Goal: Transaction & Acquisition: Purchase product/service

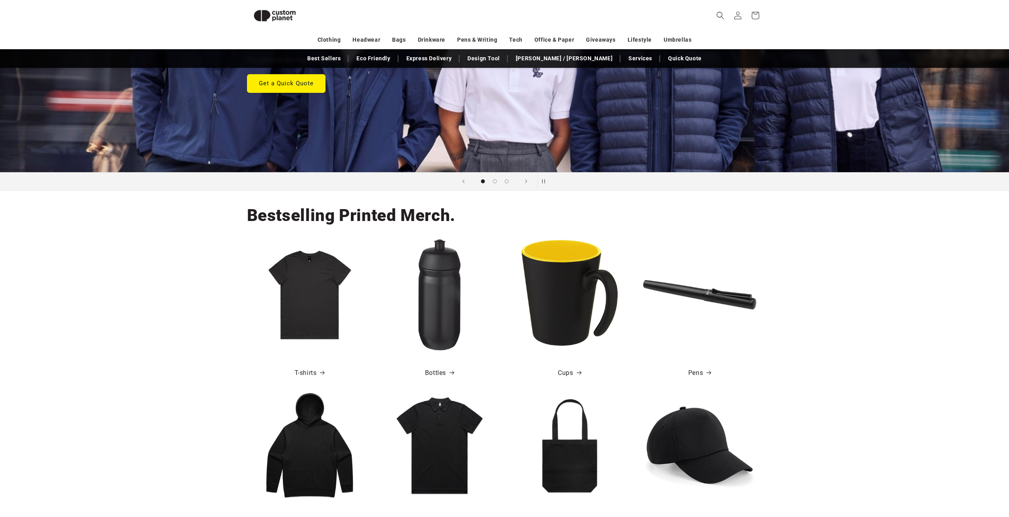
scroll to position [144, 0]
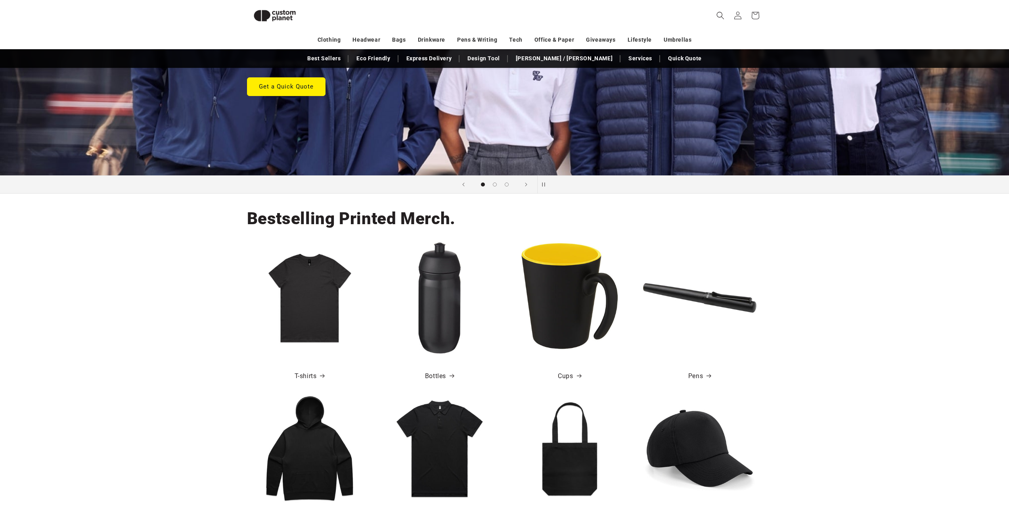
click at [316, 299] on img at bounding box center [309, 297] width 113 height 113
click at [308, 373] on link "T-shirts" at bounding box center [310, 375] width 30 height 11
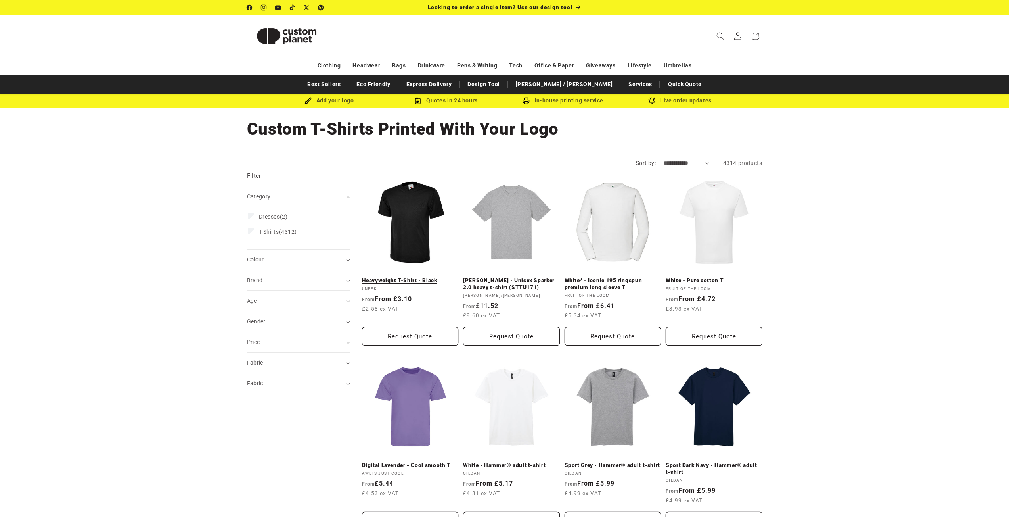
click at [411, 277] on link "Heavyweight T-Shirt - Black" at bounding box center [410, 280] width 97 height 7
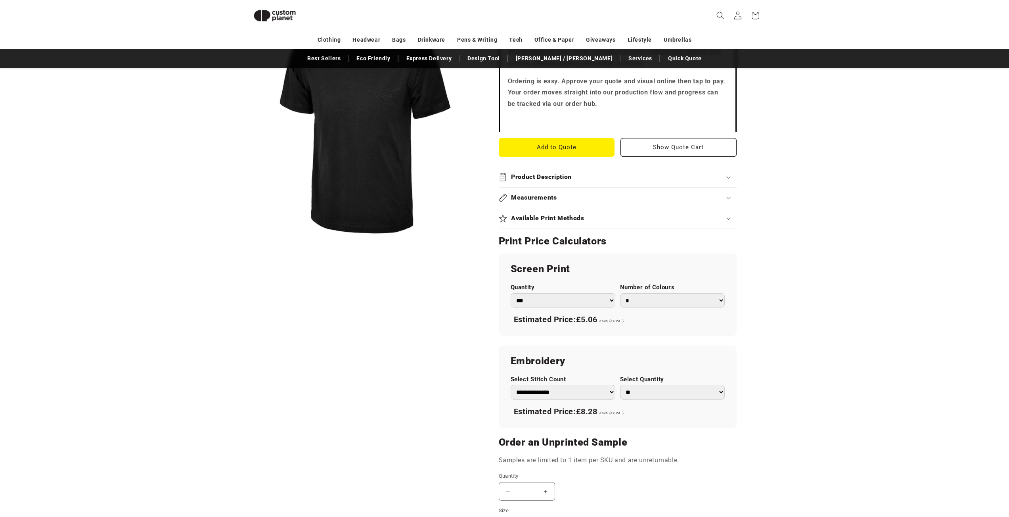
scroll to position [260, 0]
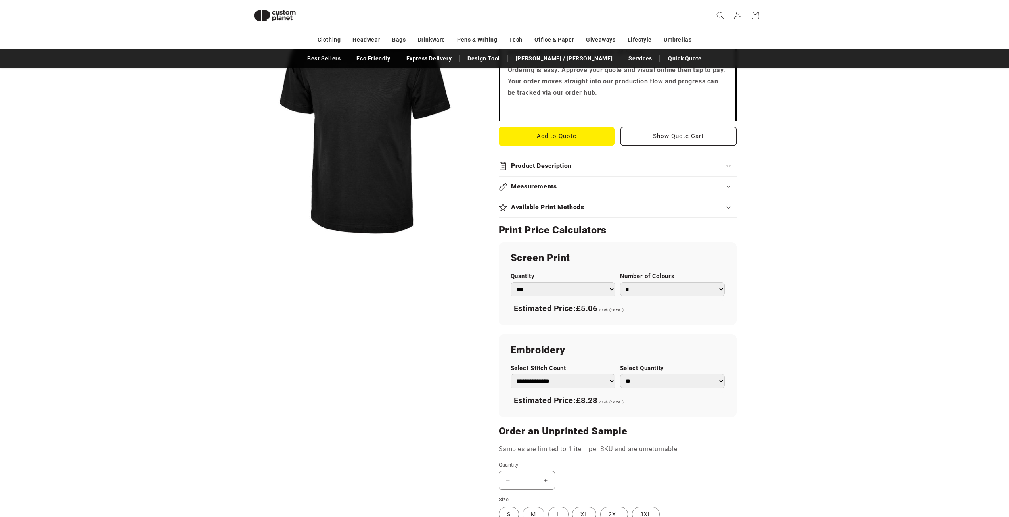
click at [565, 204] on h2 "Available Print Methods" at bounding box center [547, 207] width 73 height 8
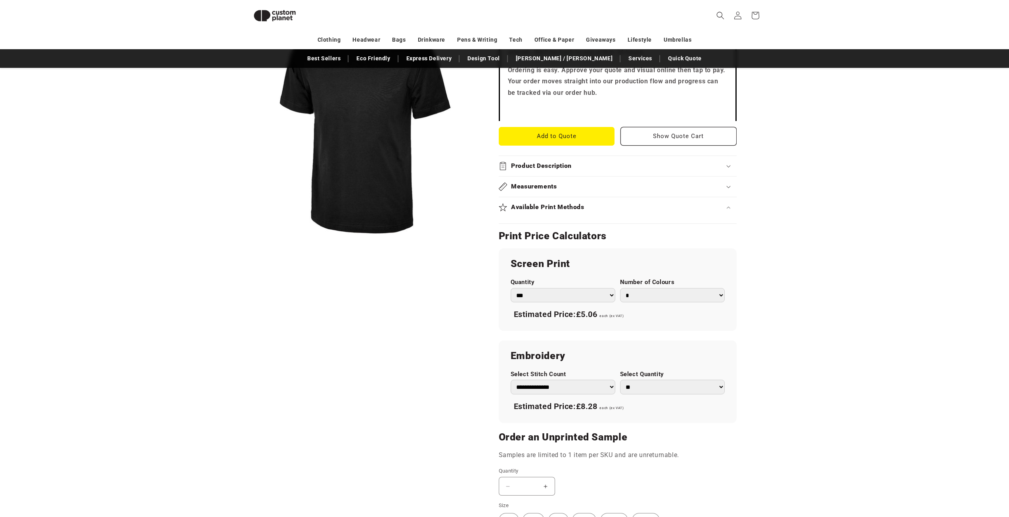
click at [600, 207] on div "Available Print Methods" at bounding box center [618, 207] width 238 height 8
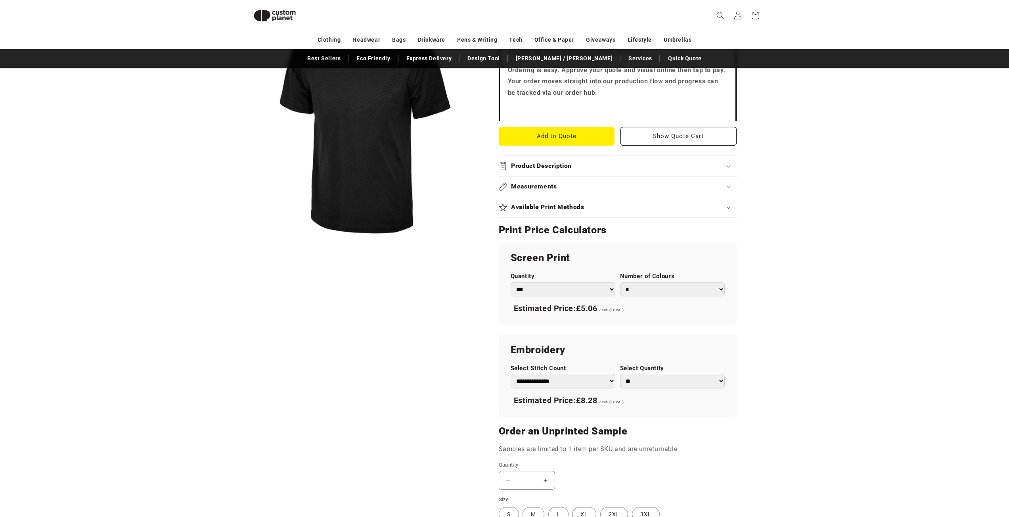
click at [605, 207] on div "Available Print Methods" at bounding box center [618, 207] width 238 height 8
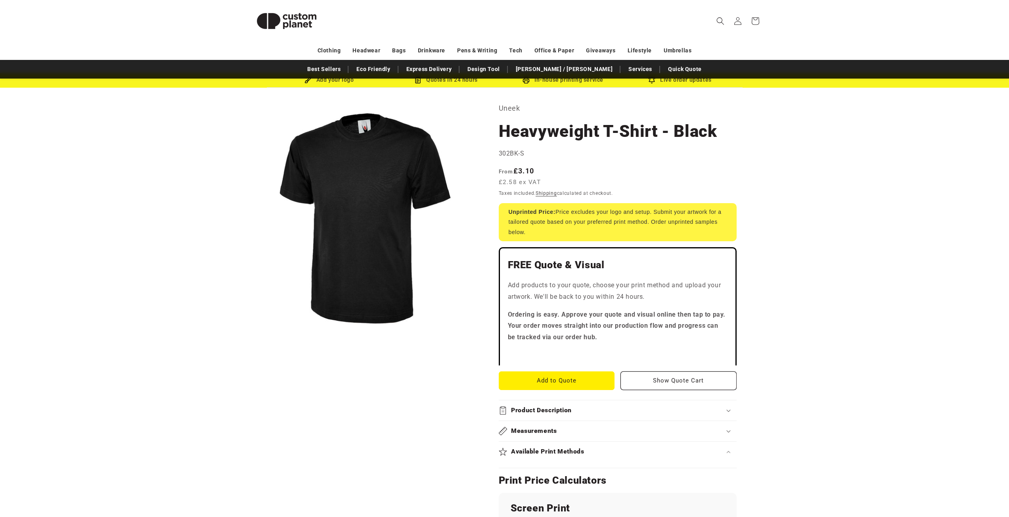
scroll to position [0, 0]
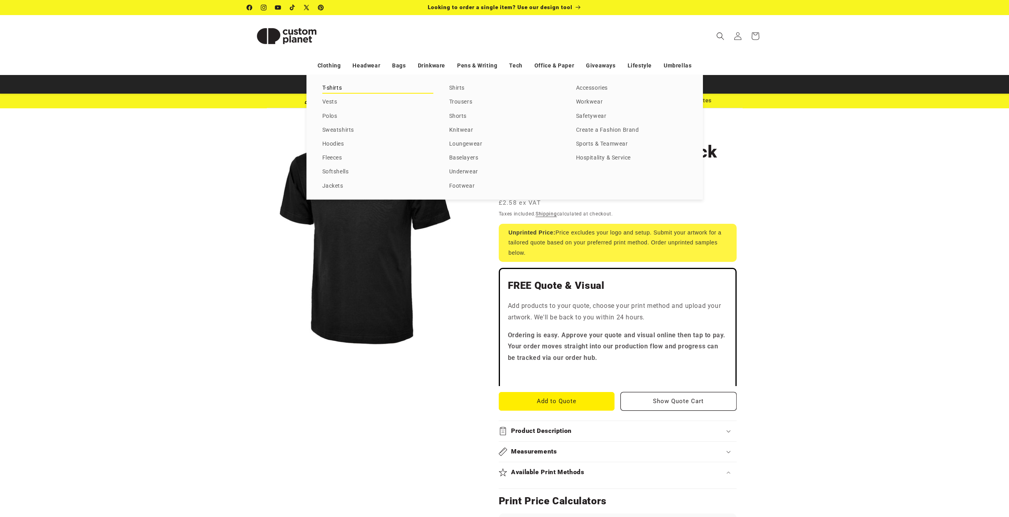
click at [326, 86] on link "T-shirts" at bounding box center [377, 88] width 111 height 11
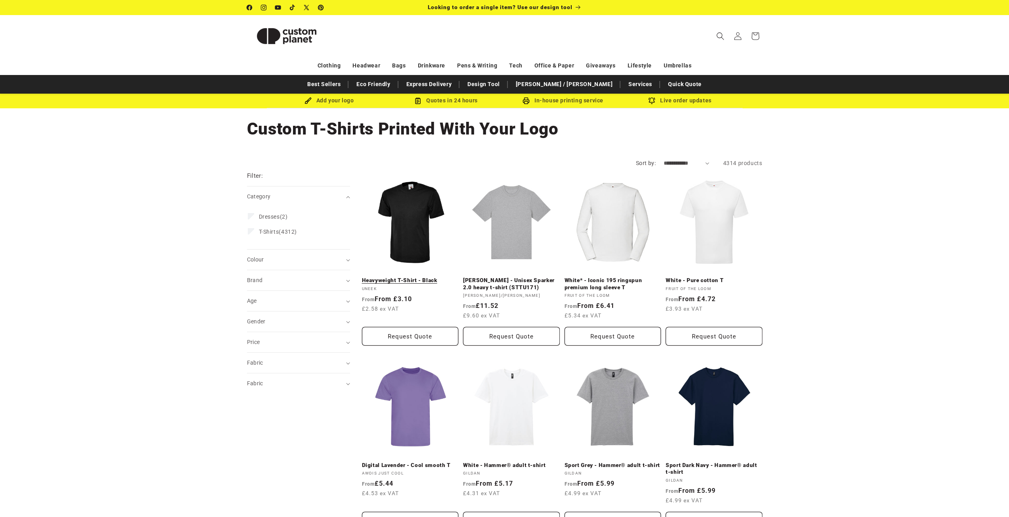
click at [417, 277] on link "Heavyweight T-Shirt - Black" at bounding box center [410, 280] width 97 height 7
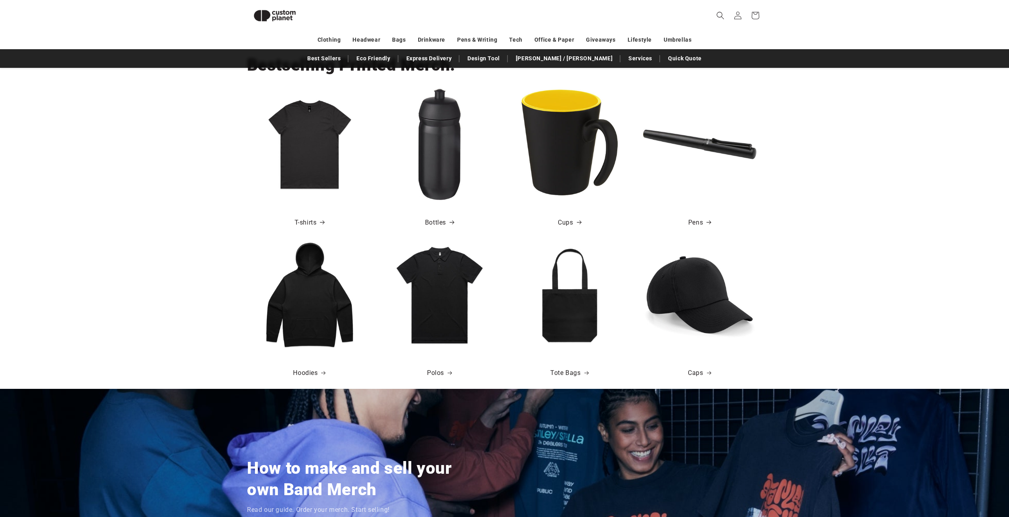
scroll to position [306, 0]
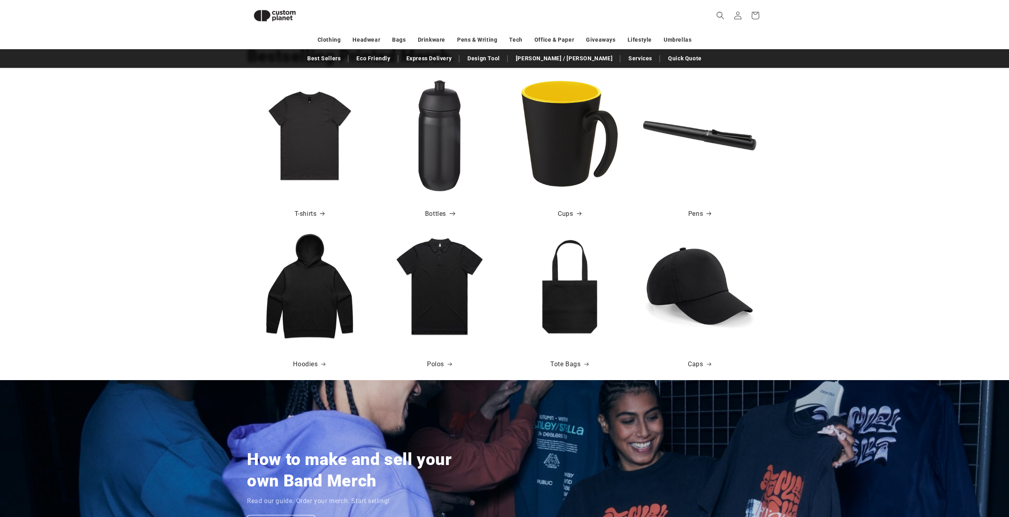
click at [436, 215] on link "Bottles" at bounding box center [439, 213] width 29 height 11
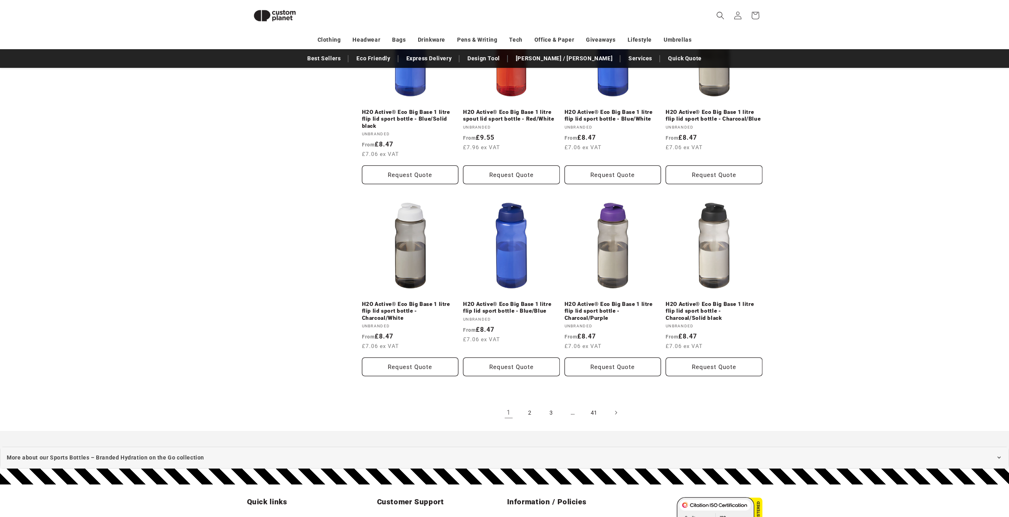
scroll to position [789, 0]
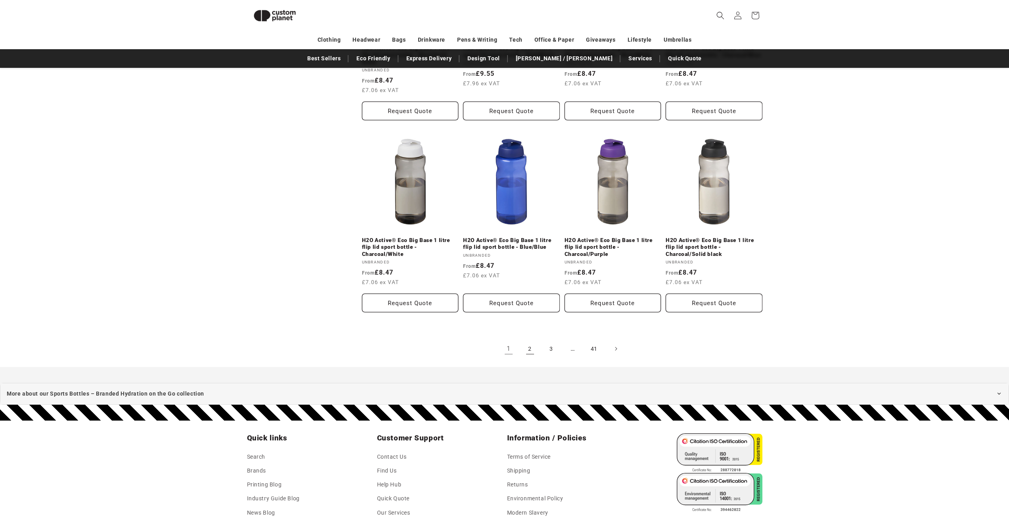
click at [531, 346] on link "2" at bounding box center [529, 348] width 17 height 17
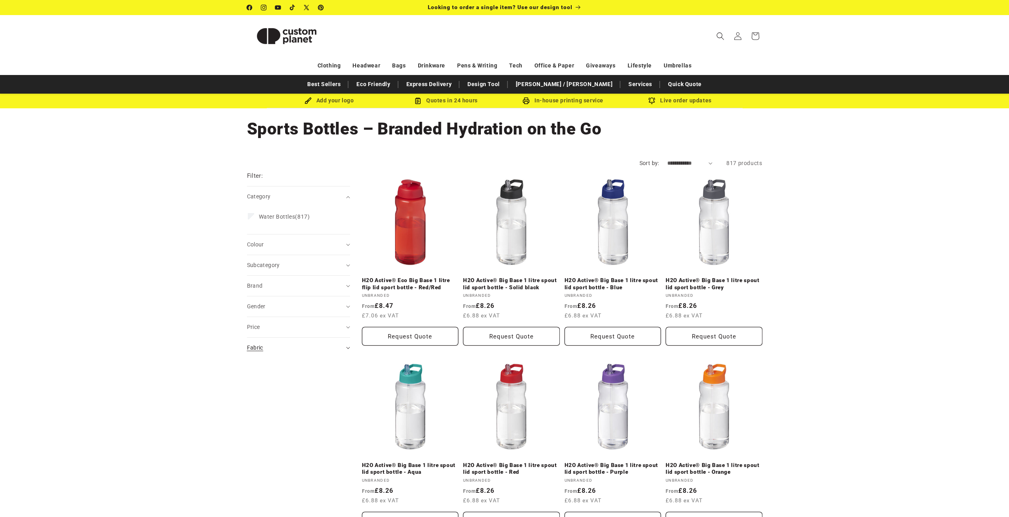
click at [317, 341] on summary "Fabric (0)" at bounding box center [298, 347] width 103 height 20
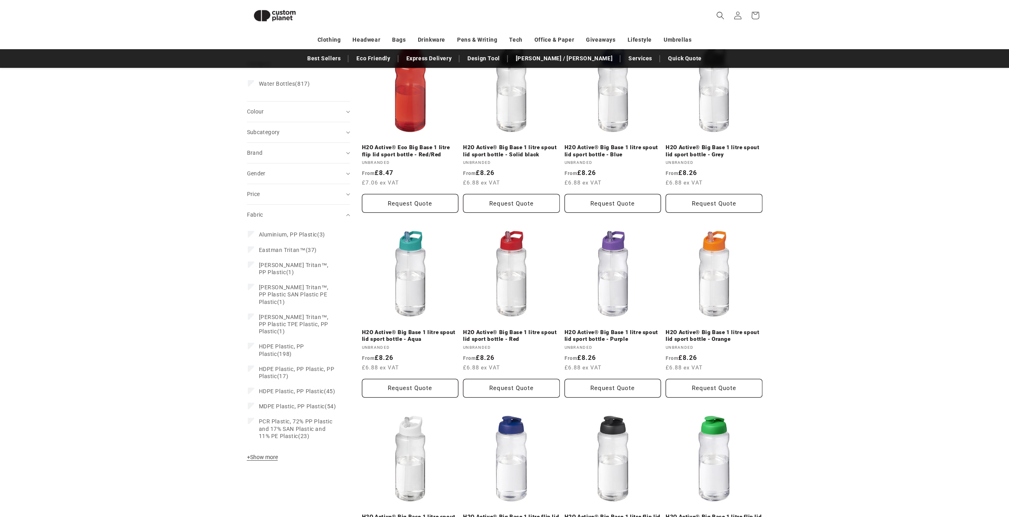
scroll to position [122, 0]
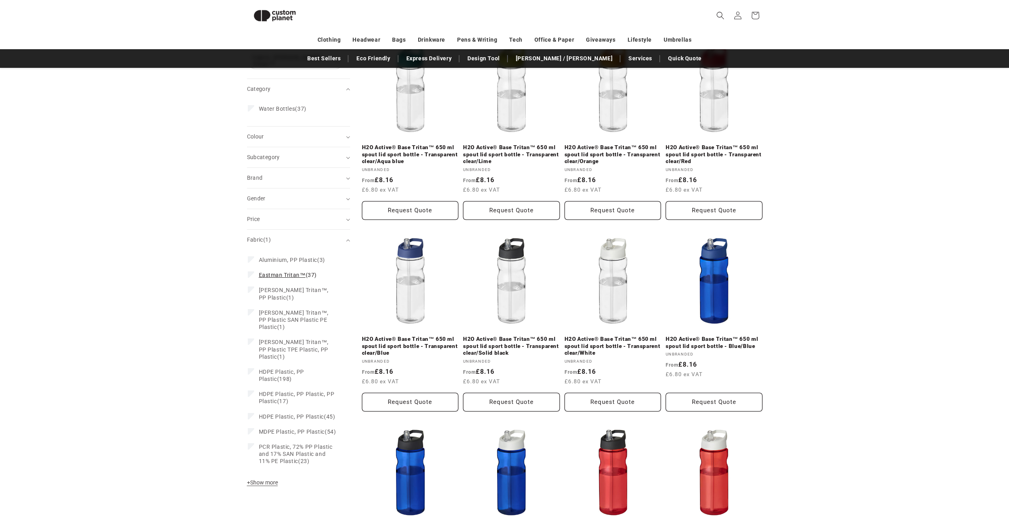
click at [250, 273] on icon at bounding box center [251, 274] width 4 height 3
